Goal: Find specific page/section: Find specific page/section

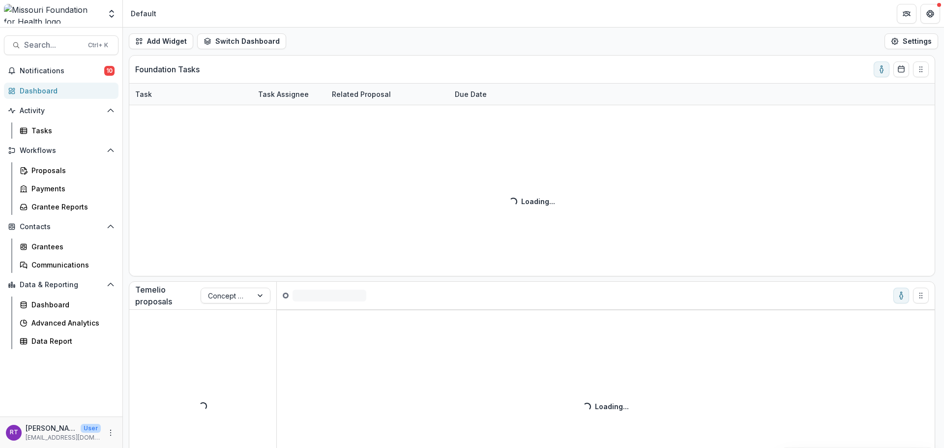
click at [50, 50] on span "Search..." at bounding box center [53, 44] width 58 height 9
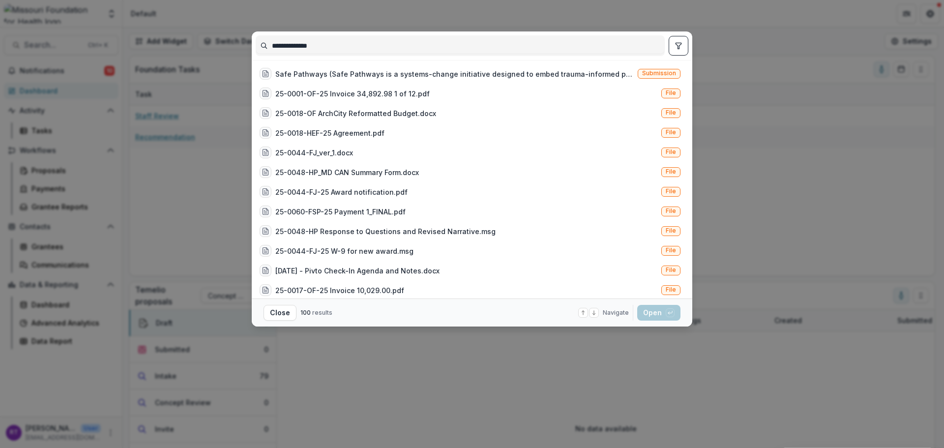
type input "**********"
click at [358, 73] on div "Safe Pathways (Safe Pathways is a systems-change initiative designed to embed t…" at bounding box center [454, 74] width 358 height 10
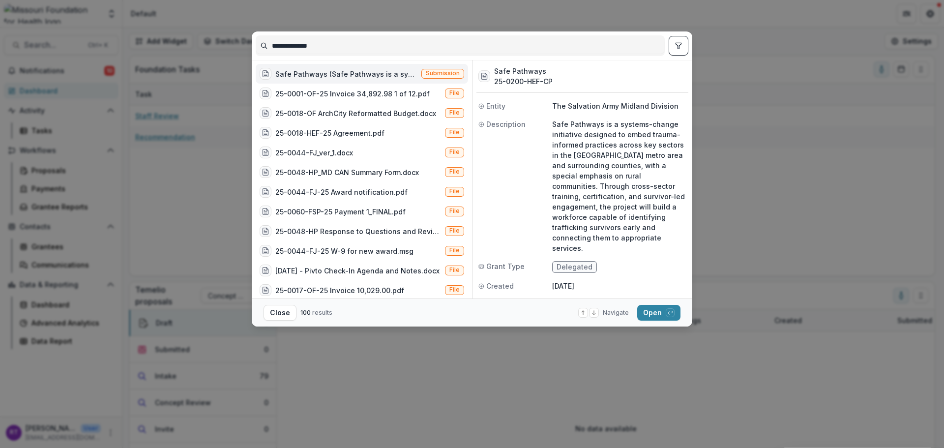
click at [661, 312] on button "Open with enter key" at bounding box center [658, 313] width 43 height 16
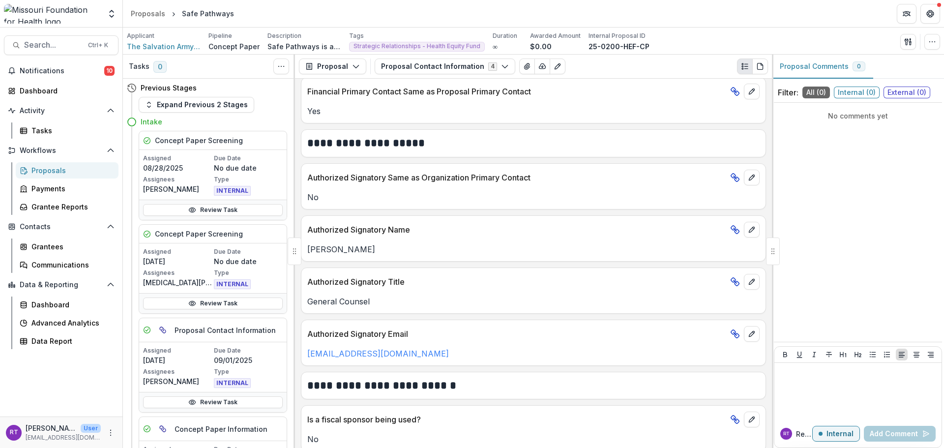
scroll to position [517, 0]
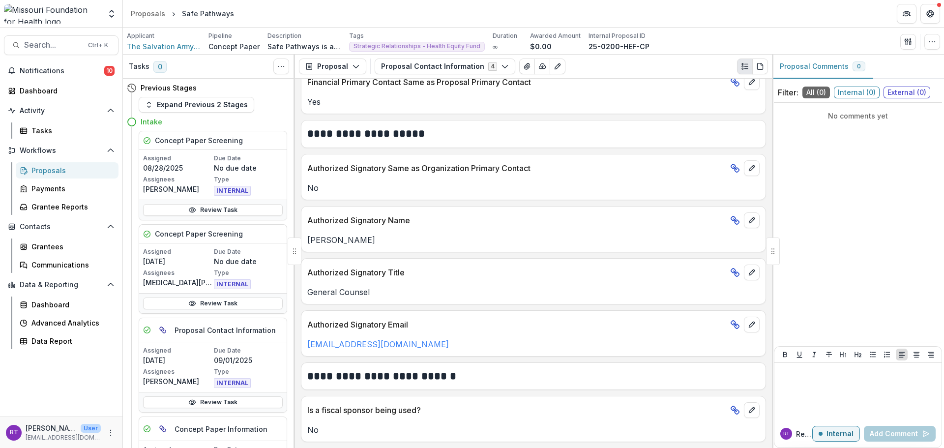
click at [432, 73] on button "Proposal Contact Information 4" at bounding box center [445, 67] width 141 height 16
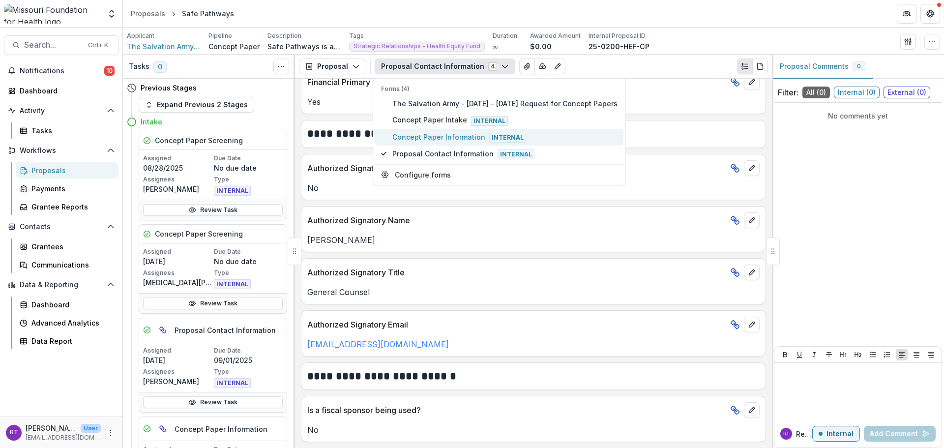
click at [433, 135] on span "Concept Paper Information Internal" at bounding box center [504, 137] width 225 height 11
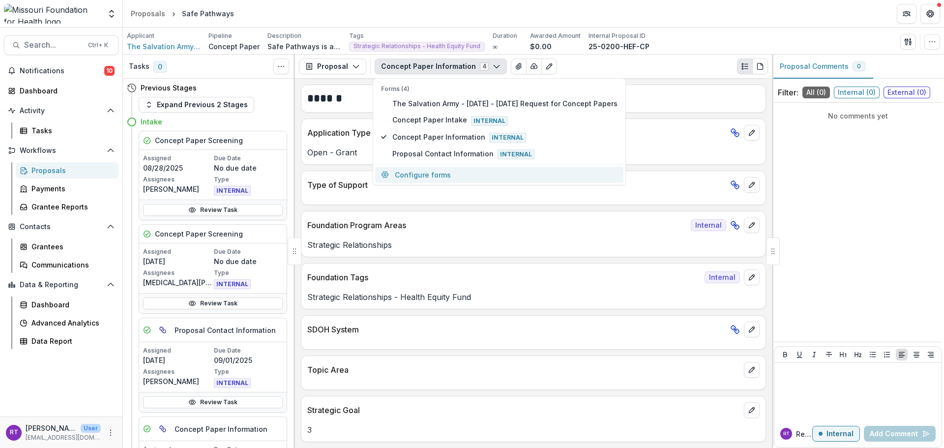
scroll to position [839, 0]
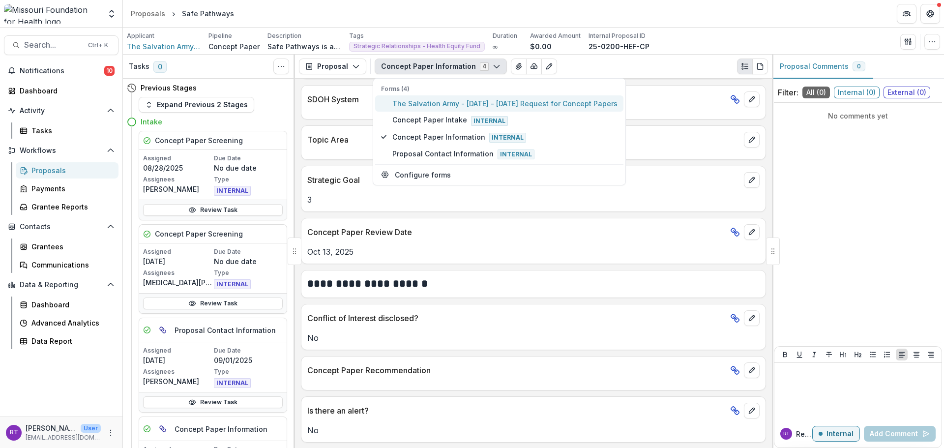
click at [484, 107] on span "The Salvation Army - [DATE] - [DATE] Request for Concept Papers" at bounding box center [504, 103] width 225 height 10
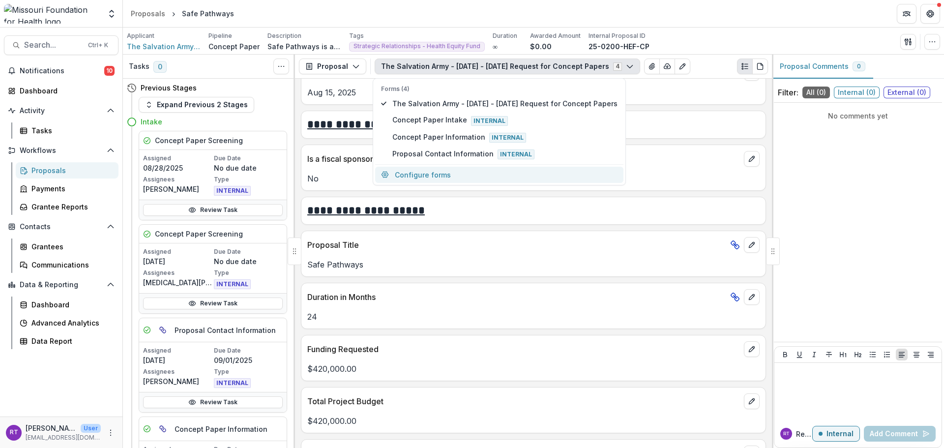
scroll to position [1824, 0]
